Goal: Task Accomplishment & Management: Complete application form

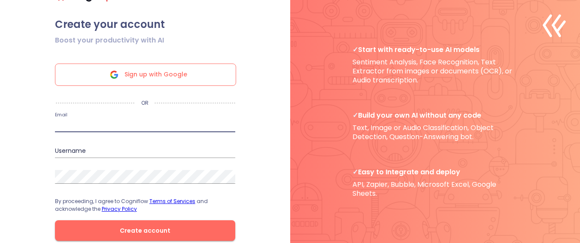
click at [139, 132] on input "email" at bounding box center [145, 125] width 180 height 14
type input "s"
paste input "[EMAIL_ADDRESS][DOMAIN_NAME]"
type input "[EMAIL_ADDRESS][DOMAIN_NAME]"
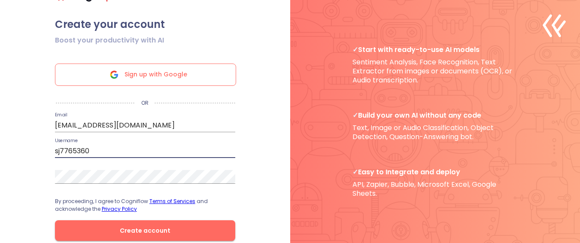
click at [180, 154] on input "sj7765360" at bounding box center [145, 151] width 180 height 14
click at [90, 155] on input "sj7765360" at bounding box center [145, 151] width 180 height 14
type input "sarona76"
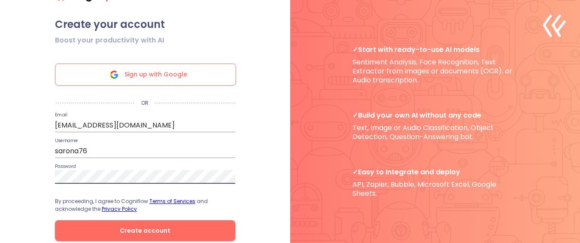
click at [55, 220] on button "Create account" at bounding box center [145, 230] width 180 height 21
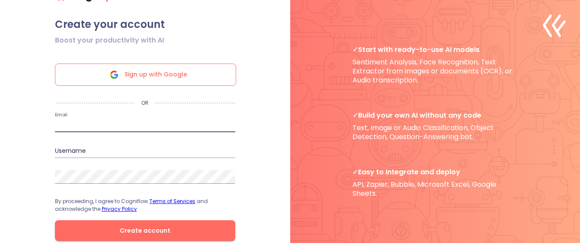
click at [136, 126] on input "email" at bounding box center [145, 125] width 180 height 14
type input "[EMAIL_ADDRESS][DOMAIN_NAME]"
click at [130, 154] on input "sj7765360" at bounding box center [145, 151] width 180 height 14
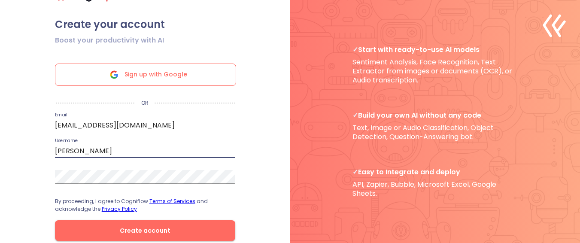
click at [55, 220] on button "Create account" at bounding box center [145, 230] width 180 height 21
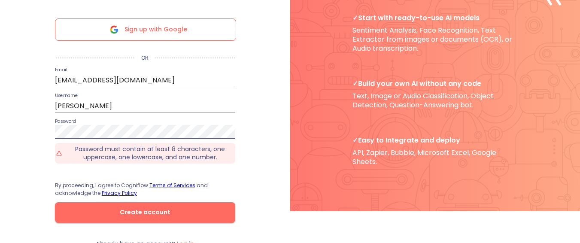
scroll to position [40, 0]
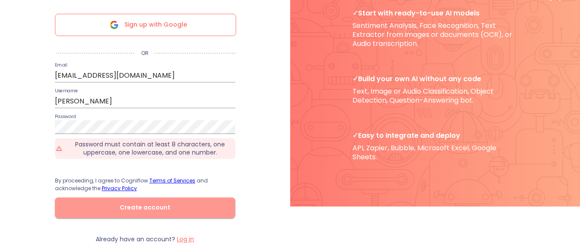
click at [150, 202] on span "Create account" at bounding box center [145, 207] width 153 height 11
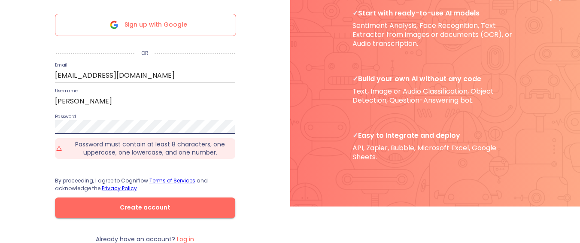
click at [55, 197] on button "Create account" at bounding box center [145, 207] width 180 height 21
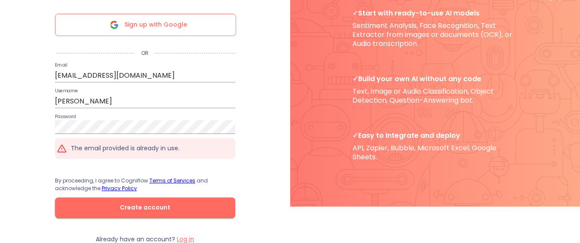
click at [39, 159] on div ".cls-1{fill:#141624;}.cls-2{fill:#eb5e60;}.cls-3{fill:none;stroke:#eb5e60;strok…" at bounding box center [290, 85] width 580 height 243
click at [182, 98] on input "sara" at bounding box center [145, 101] width 180 height 14
click at [55, 197] on button "Create account" at bounding box center [145, 207] width 180 height 21
click at [181, 99] on input "sara" at bounding box center [145, 101] width 180 height 14
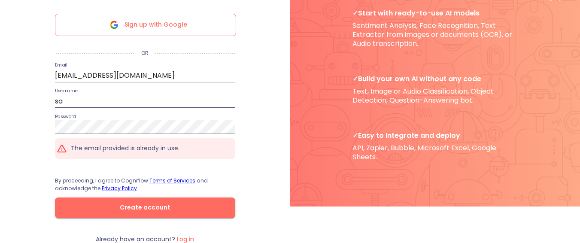
type input "s"
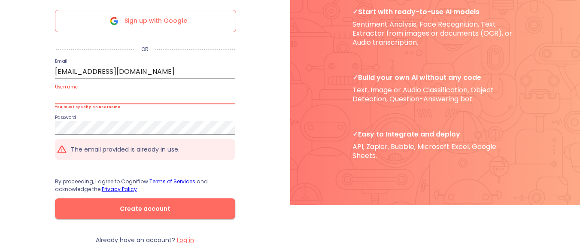
type input "س"
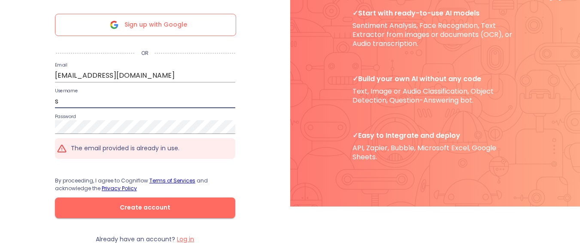
scroll to position [40, 0]
type input "sarona76"
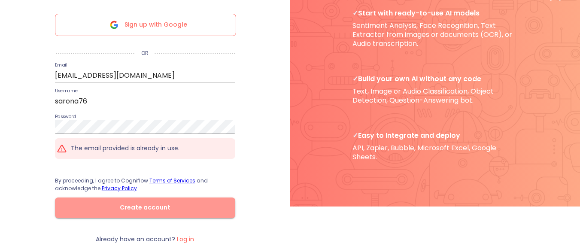
click at [140, 202] on span "Create account" at bounding box center [145, 207] width 153 height 11
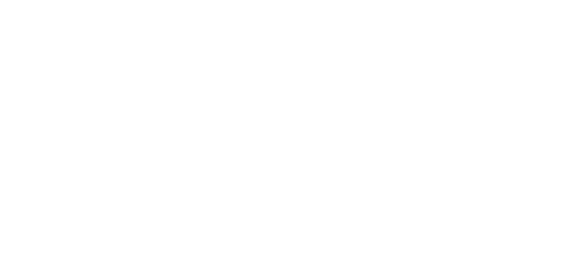
click at [264, 0] on html at bounding box center [293, 0] width 586 height 0
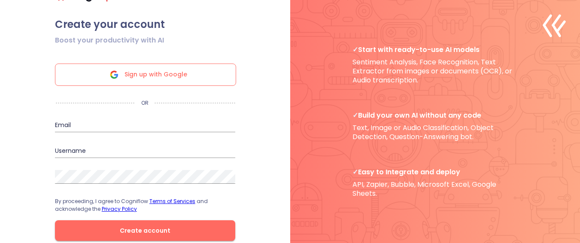
scroll to position [26, 6]
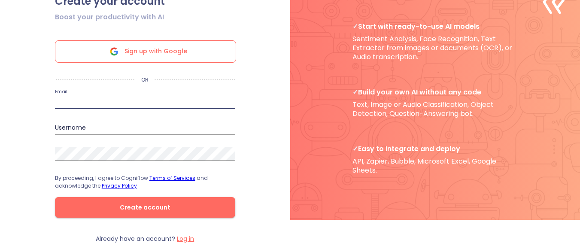
click at [191, 102] on input "email" at bounding box center [145, 102] width 180 height 14
type input "[EMAIL_ADDRESS][DOMAIN_NAME]"
type input "sj7765360"
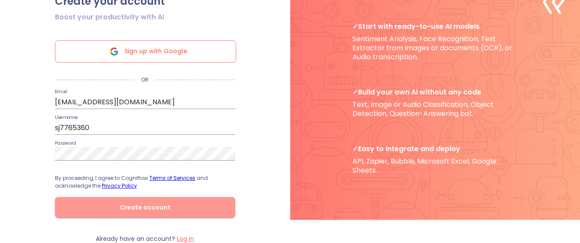
click at [131, 200] on button "Create account" at bounding box center [145, 207] width 180 height 21
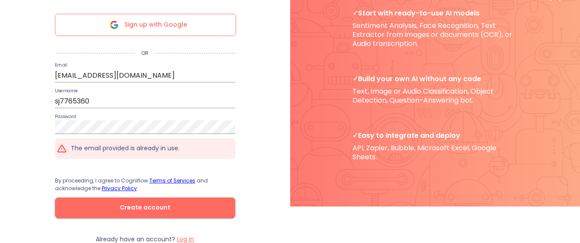
scroll to position [0, 0]
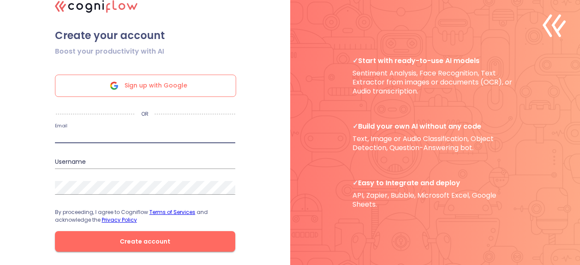
click at [128, 136] on input "email" at bounding box center [145, 137] width 180 height 14
type input "[EMAIL_ADDRESS][DOMAIN_NAME]"
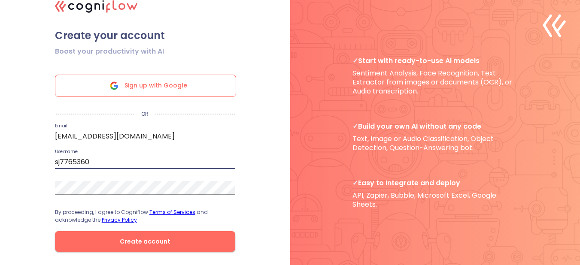
click at [137, 165] on input "sj7765360" at bounding box center [145, 162] width 180 height 14
type input "sarona76"
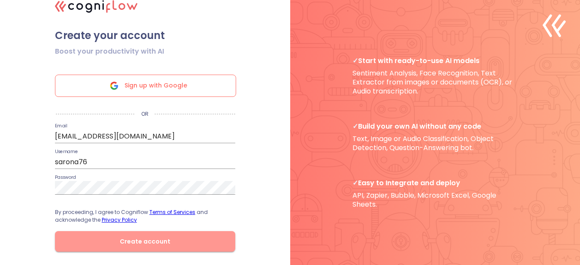
click at [157, 243] on span "Create account" at bounding box center [145, 242] width 153 height 11
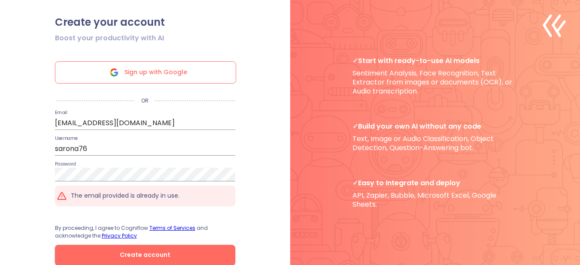
scroll to position [29, 0]
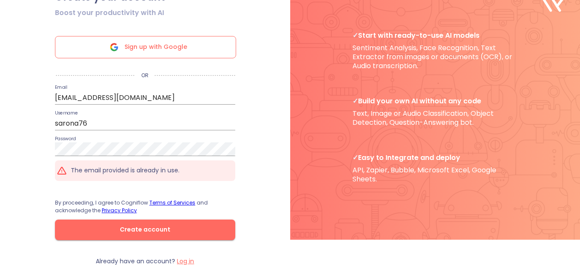
click at [185, 263] on label "Log in" at bounding box center [185, 261] width 17 height 9
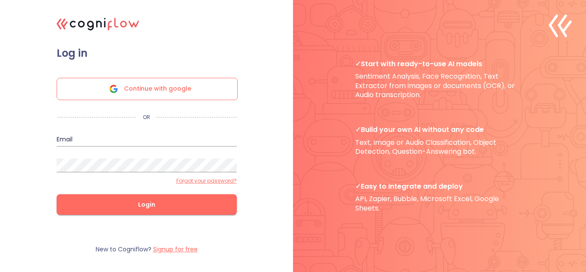
type input "sarona76"
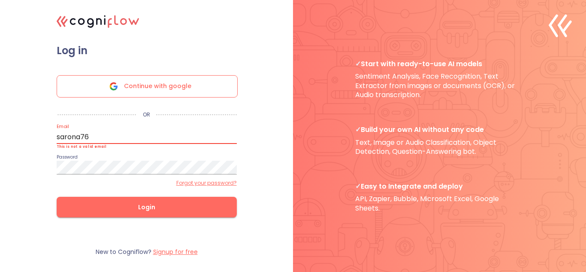
click at [157, 137] on input "sarona76" at bounding box center [147, 137] width 180 height 14
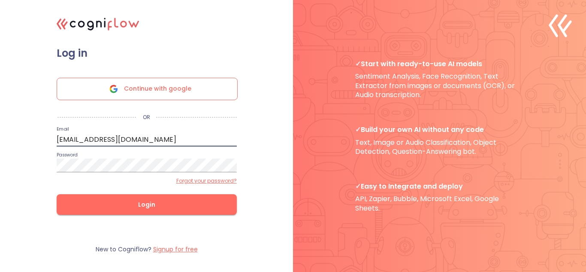
type input "[EMAIL_ADDRESS][DOMAIN_NAME]"
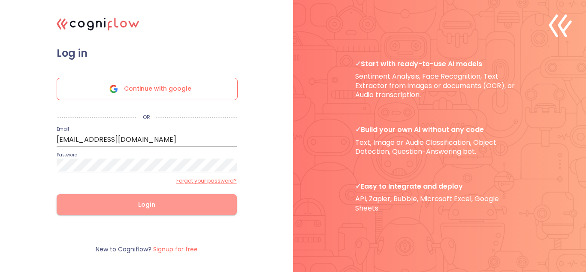
click at [82, 209] on span "Login" at bounding box center [146, 204] width 153 height 11
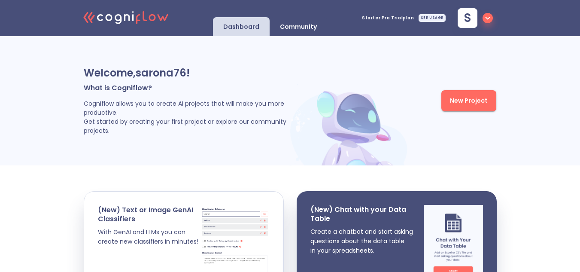
click at [300, 64] on div at bounding box center [350, 113] width 124 height 103
click at [488, 21] on icon "button" at bounding box center [488, 18] width 10 height 10
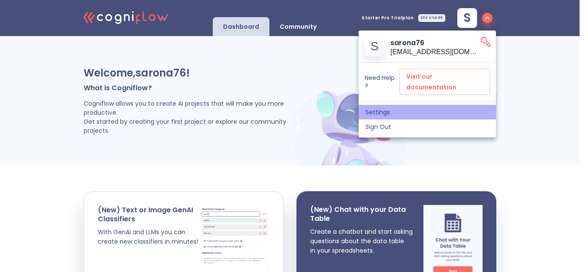
click at [390, 108] on span "Settings" at bounding box center [428, 112] width 124 height 8
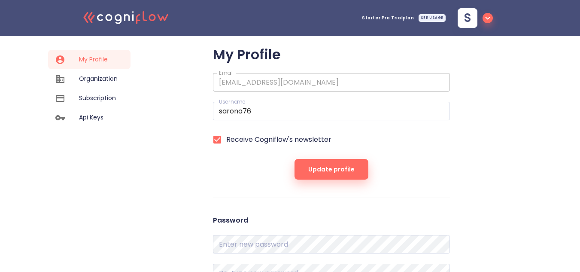
click at [489, 19] on icon "button" at bounding box center [488, 18] width 10 height 10
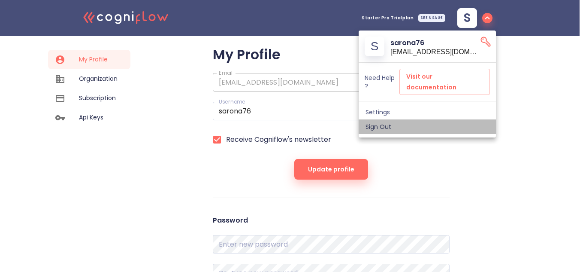
click at [392, 123] on span "Sign Out" at bounding box center [428, 127] width 124 height 8
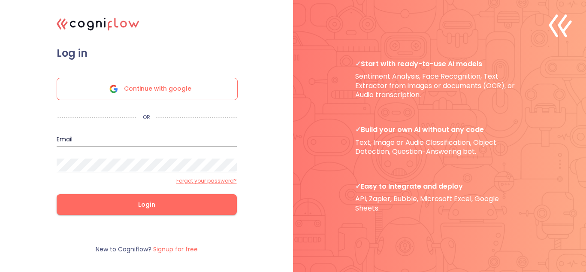
type input "sarona76"
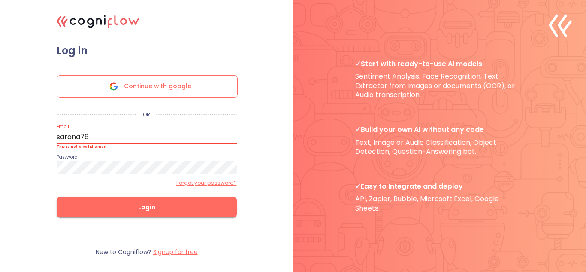
click at [176, 139] on input "sarona76" at bounding box center [147, 137] width 180 height 14
click at [240, 40] on div ".cls-1{fill:#141624;}.cls-2{fill:#eb5e60;}.cls-3{fill:none;stroke:#eb5e60;strok…" at bounding box center [146, 136] width 215 height 266
click at [193, 251] on label "Signup for free" at bounding box center [175, 251] width 45 height 9
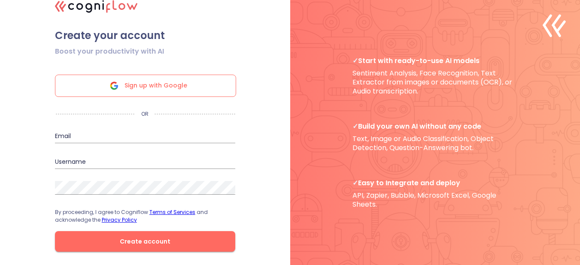
scroll to position [15, 0]
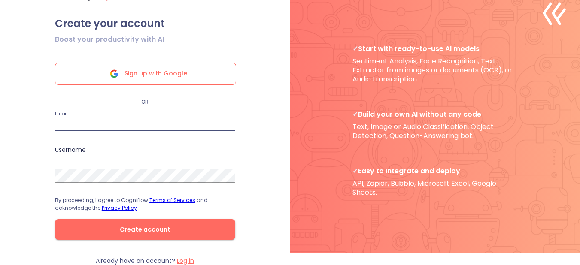
click at [202, 125] on input "email" at bounding box center [145, 125] width 180 height 14
type input "[EMAIL_ADDRESS][DOMAIN_NAME]"
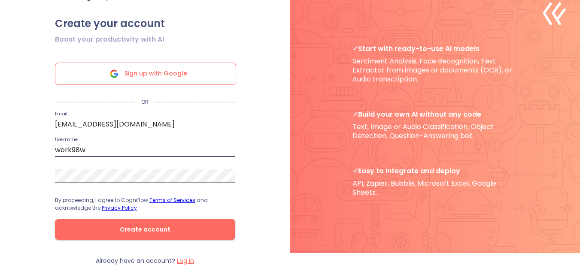
click at [184, 150] on input "work98w" at bounding box center [145, 150] width 180 height 14
type input "w"
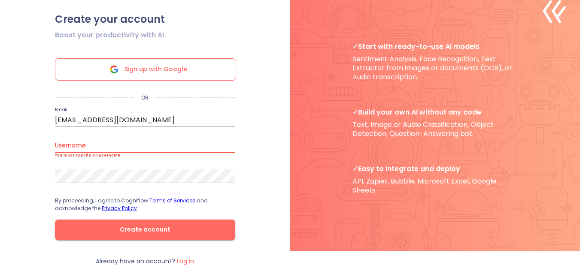
scroll to position [12, 0]
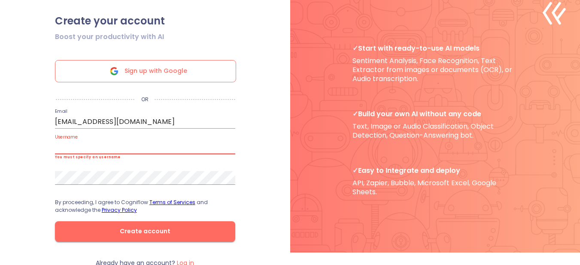
click at [168, 151] on input "text" at bounding box center [145, 148] width 180 height 14
click at [202, 148] on input "text" at bounding box center [145, 148] width 180 height 14
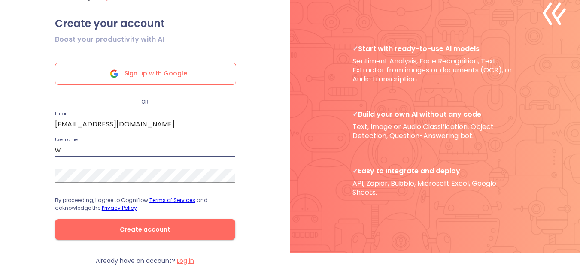
scroll to position [15, 0]
type input "work42j"
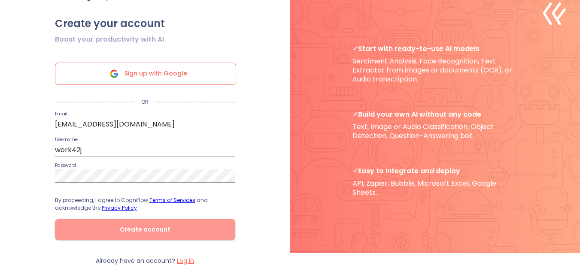
click at [204, 238] on button "Create account" at bounding box center [145, 229] width 180 height 21
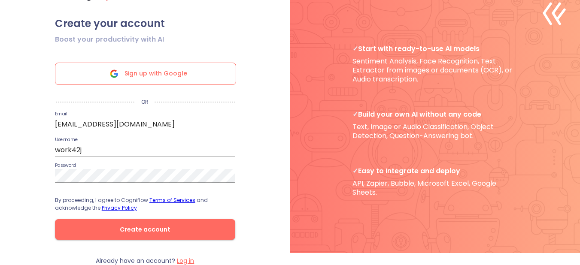
scroll to position [1, 0]
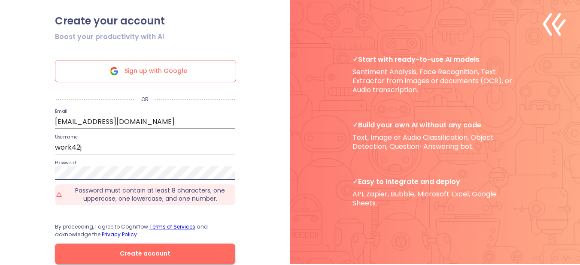
click at [55, 244] on button "Create account" at bounding box center [145, 254] width 180 height 21
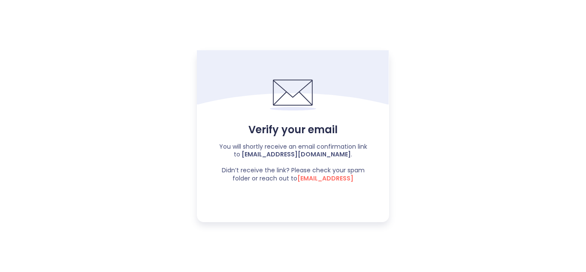
click at [152, 98] on div "Verify your email You will shortly receive an email confirmation link to [EMAIL…" at bounding box center [293, 136] width 586 height 272
click at [323, 179] on span "[EMAIL_ADDRESS]" at bounding box center [326, 178] width 56 height 9
click at [313, 176] on span "[EMAIL_ADDRESS]" at bounding box center [326, 178] width 56 height 9
drag, startPoint x: 359, startPoint y: 176, endPoint x: 293, endPoint y: 178, distance: 66.1
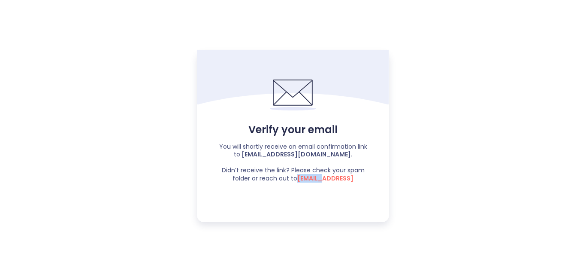
click at [298, 178] on span "[EMAIL_ADDRESS]" at bounding box center [326, 178] width 56 height 9
click at [310, 178] on span "[EMAIL_ADDRESS]" at bounding box center [326, 178] width 56 height 9
drag, startPoint x: 310, startPoint y: 178, endPoint x: 362, endPoint y: 181, distance: 52.0
click at [362, 181] on div "Verify your email You will shortly receive an email confirmation link to [EMAIL…" at bounding box center [293, 136] width 586 height 272
click at [362, 181] on p "You will shortly receive an email confirmation link to [EMAIL_ADDRESS][DOMAIN_N…" at bounding box center [293, 163] width 151 height 40
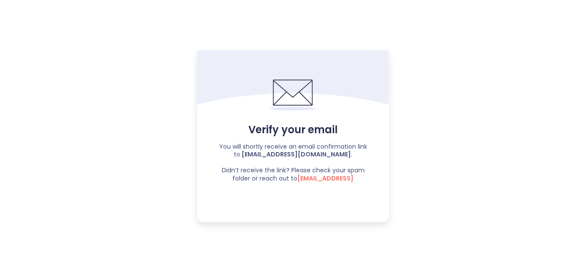
drag, startPoint x: 359, startPoint y: 180, endPoint x: 295, endPoint y: 179, distance: 64.0
click at [298, 179] on span "[EMAIL_ADDRESS]" at bounding box center [326, 178] width 56 height 9
click at [300, 178] on span "[EMAIL_ADDRESS]" at bounding box center [326, 178] width 56 height 9
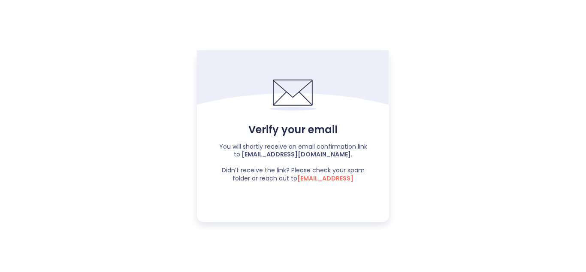
click at [307, 154] on b "[EMAIL_ADDRESS][DOMAIN_NAME]" at bounding box center [295, 154] width 111 height 9
click at [321, 177] on span "[EMAIL_ADDRESS]" at bounding box center [326, 178] width 56 height 9
click at [298, 178] on span "[EMAIL_ADDRESS]" at bounding box center [326, 178] width 56 height 9
